Goal: Task Accomplishment & Management: Manage account settings

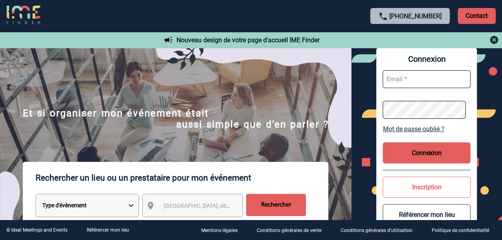
click at [401, 85] on input "text" at bounding box center [427, 79] width 88 height 18
paste input "groupes@happyculture.com"
type input "groupes@happyculture.com"
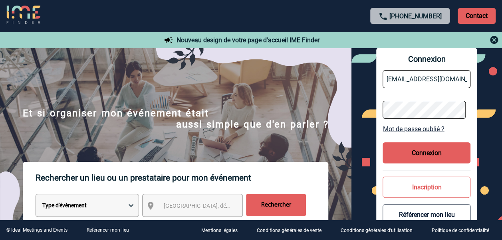
click at [402, 159] on button "Connexion" at bounding box center [427, 153] width 88 height 21
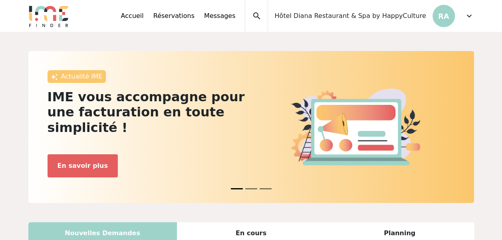
click at [382, 15] on span "Hôtel Diana Restaurant & Spa by HappyCulture" at bounding box center [349, 16] width 151 height 10
click at [465, 19] on span "expand_more" at bounding box center [470, 16] width 10 height 10
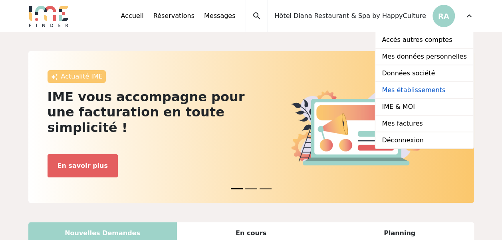
click at [425, 92] on link "Mes établissements" at bounding box center [423, 90] width 97 height 17
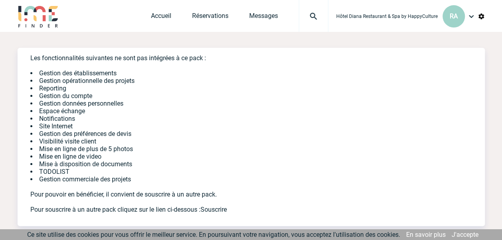
click at [467, 15] on img at bounding box center [472, 17] width 10 height 10
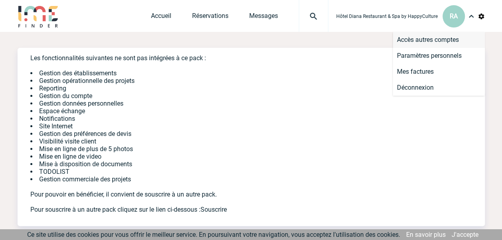
click at [445, 42] on li "Accès autres comptes" at bounding box center [439, 40] width 92 height 16
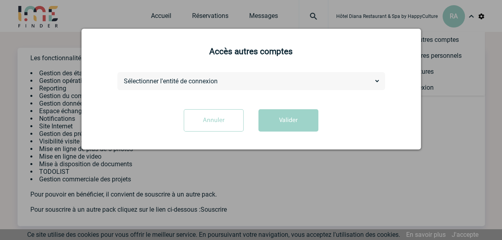
click at [226, 75] on div "Sélectionner l'entité de connexion [GEOGRAPHIC_DATA] by HappyCulture Hôtel Gats…" at bounding box center [251, 81] width 268 height 18
click at [224, 78] on select "Sélectionner l'entité de connexion [GEOGRAPHIC_DATA] by HappyCulture Hôtel Gats…" at bounding box center [251, 81] width 258 height 8
select select "101191"
click at [122, 77] on select "Sélectionner l'entité de connexion [GEOGRAPHIC_DATA] by HappyCulture Hôtel Gats…" at bounding box center [251, 81] width 258 height 8
click at [281, 118] on button "Valider" at bounding box center [288, 120] width 60 height 22
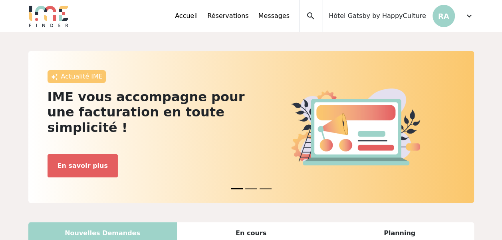
click at [443, 15] on p "RA" at bounding box center [444, 16] width 22 height 22
click at [471, 14] on span "expand_more" at bounding box center [470, 16] width 10 height 10
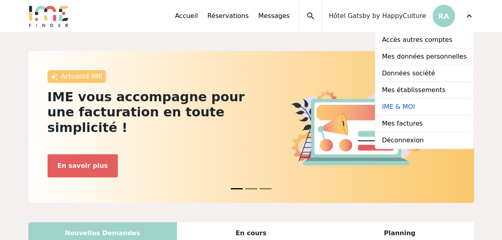
click at [409, 109] on link "IME & MOI" at bounding box center [423, 107] width 97 height 17
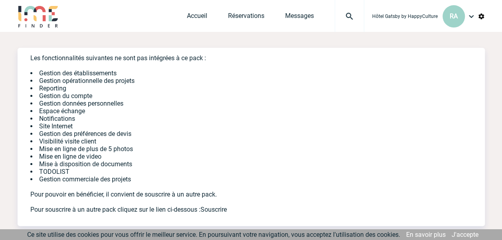
drag, startPoint x: 36, startPoint y: 58, endPoint x: 243, endPoint y: 58, distance: 206.9
click at [243, 58] on div "Les fonctionnalités suivantes ne sont pas intégrées à ce pack : Gestion des éta…" at bounding box center [251, 131] width 467 height 166
copy div "Les fonctionnalités suivantes ne sont pas intégrées à ce pack :"
